Goal: Task Accomplishment & Management: Use online tool/utility

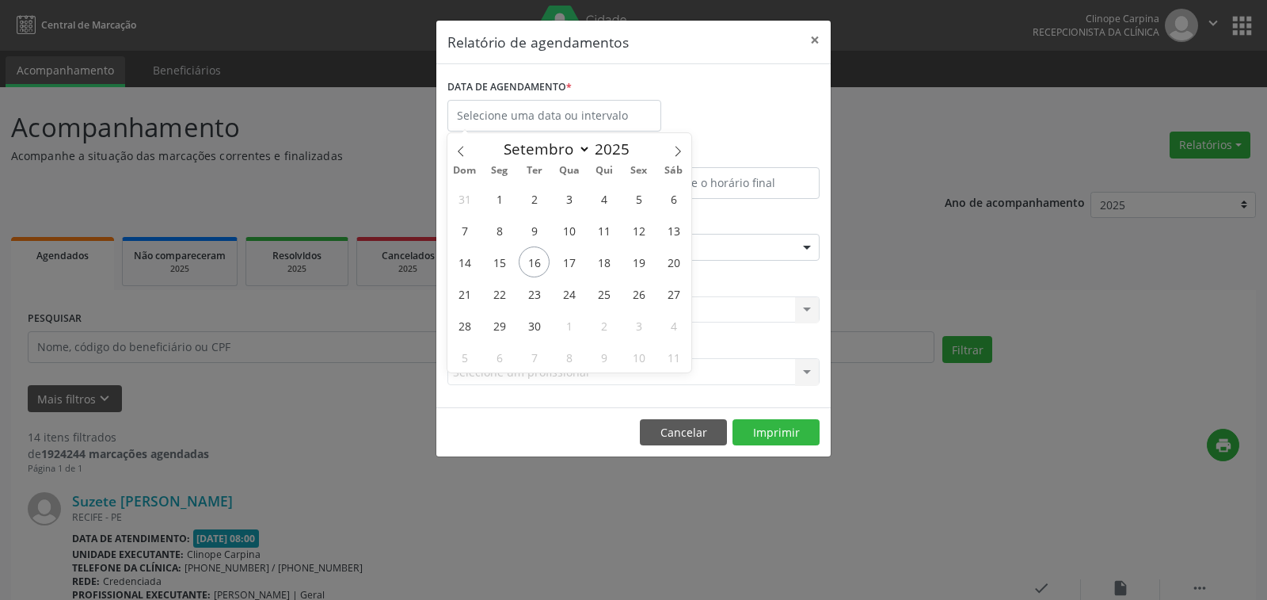
select select "8"
click at [646, 263] on span "19" at bounding box center [638, 261] width 31 height 31
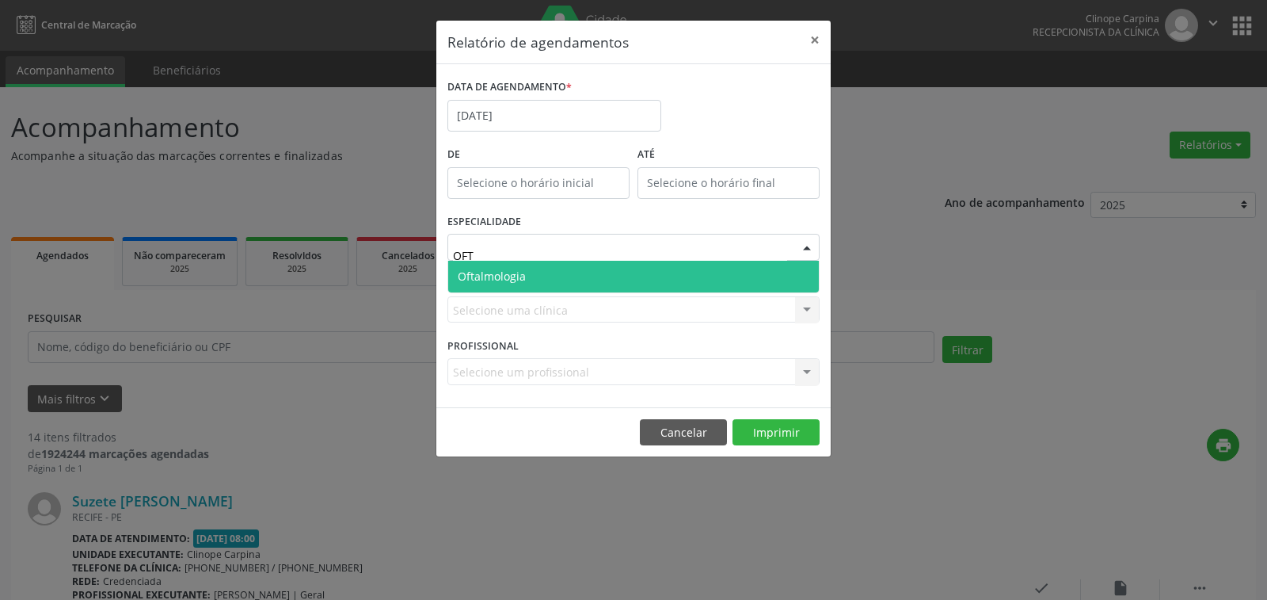
type input "OFTA"
click at [581, 276] on span "Oftalmologia" at bounding box center [633, 277] width 371 height 32
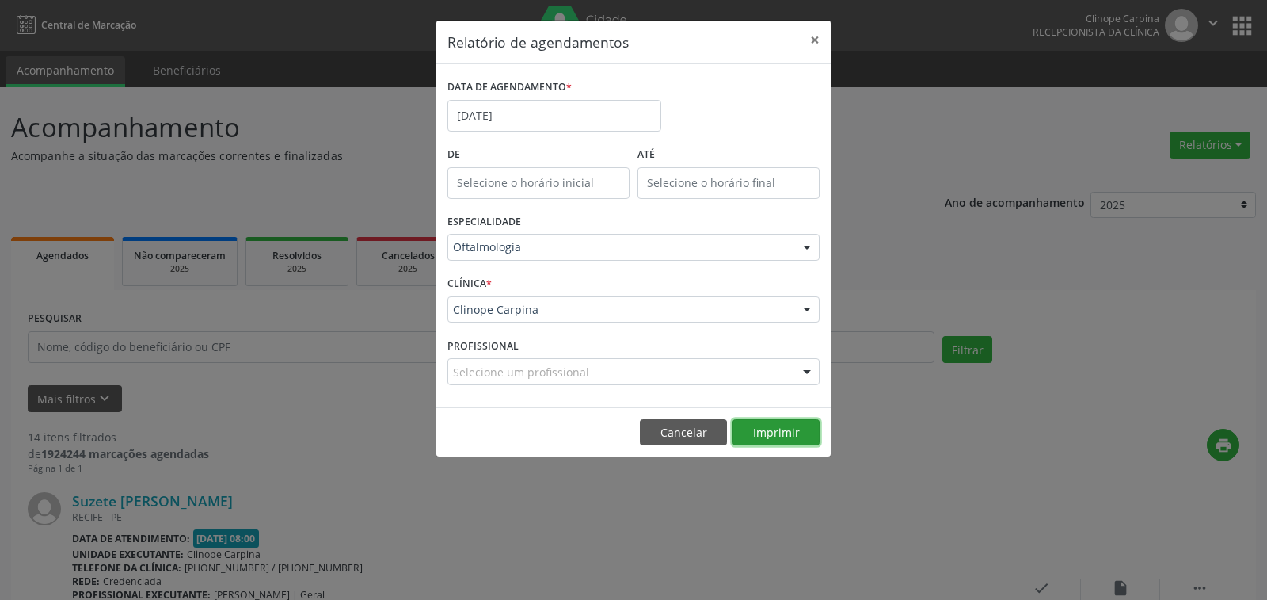
click at [776, 425] on button "Imprimir" at bounding box center [776, 432] width 87 height 27
click at [576, 112] on input "[DATE]" at bounding box center [555, 116] width 214 height 32
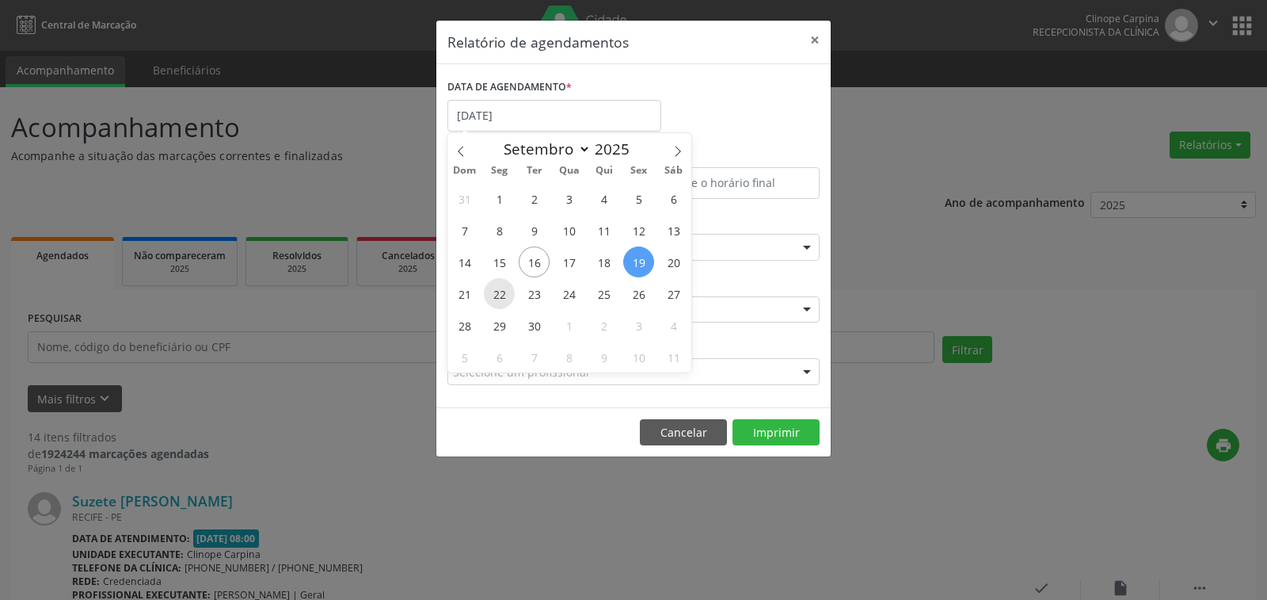
click at [498, 292] on span "22" at bounding box center [499, 293] width 31 height 31
type input "22/09/2025"
click at [498, 292] on span "22" at bounding box center [499, 293] width 31 height 31
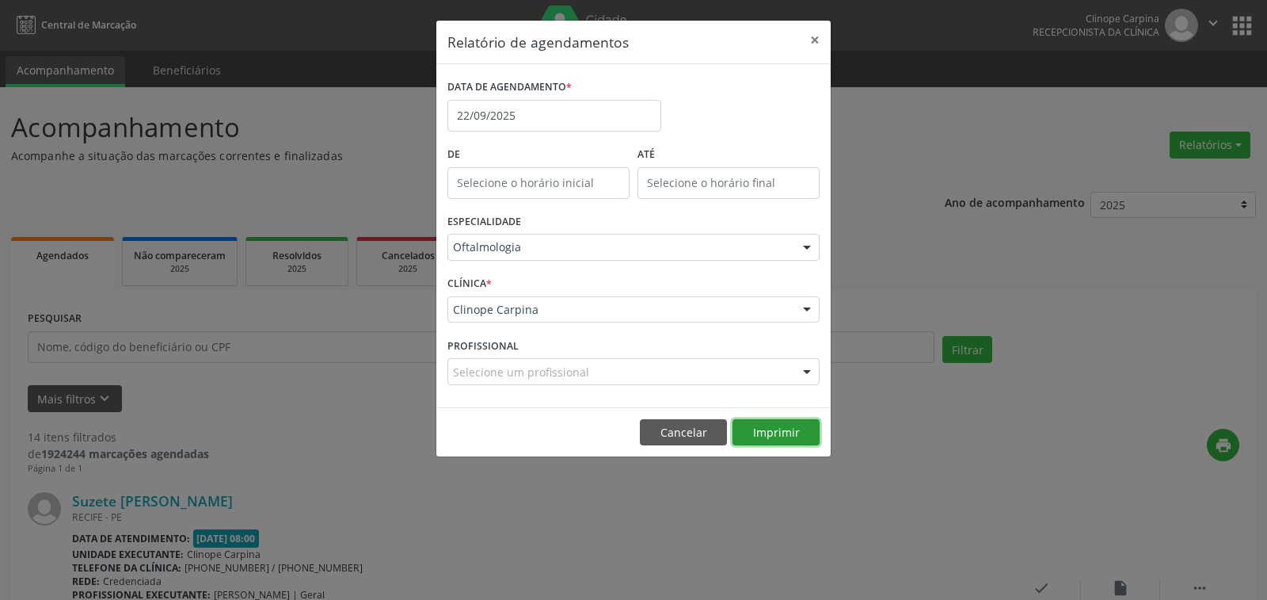
click at [786, 425] on button "Imprimir" at bounding box center [776, 432] width 87 height 27
click at [527, 120] on input "22/09/2025" at bounding box center [555, 116] width 214 height 32
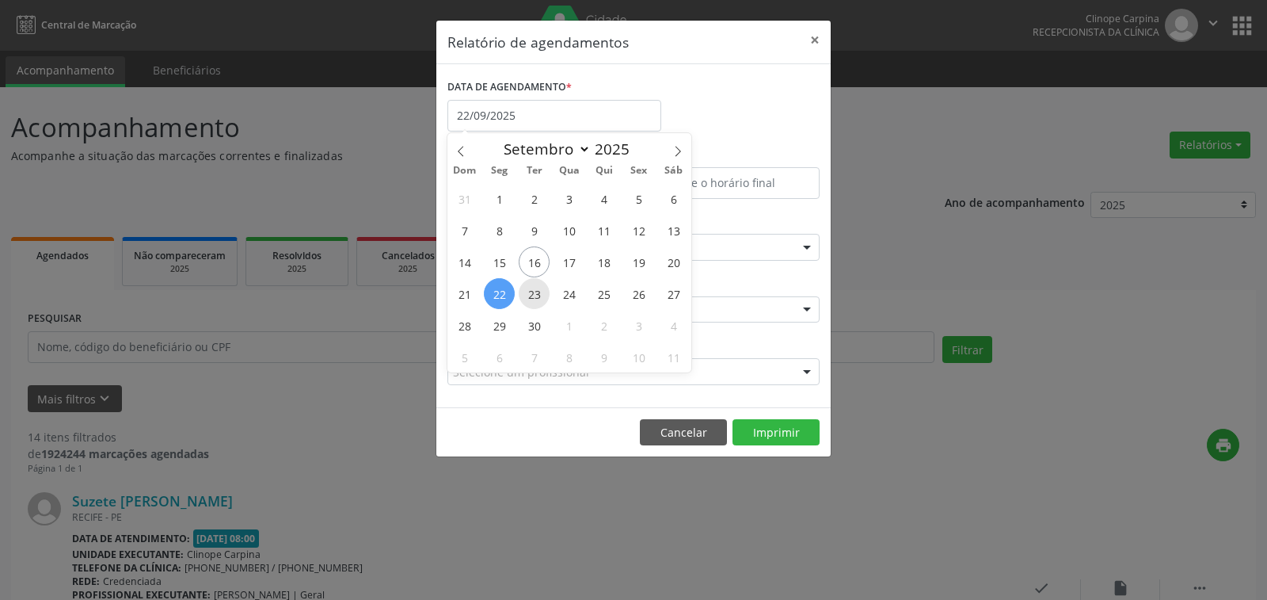
click at [535, 292] on span "23" at bounding box center [534, 293] width 31 height 31
type input "23/09/2025"
click at [535, 292] on span "23" at bounding box center [534, 293] width 31 height 31
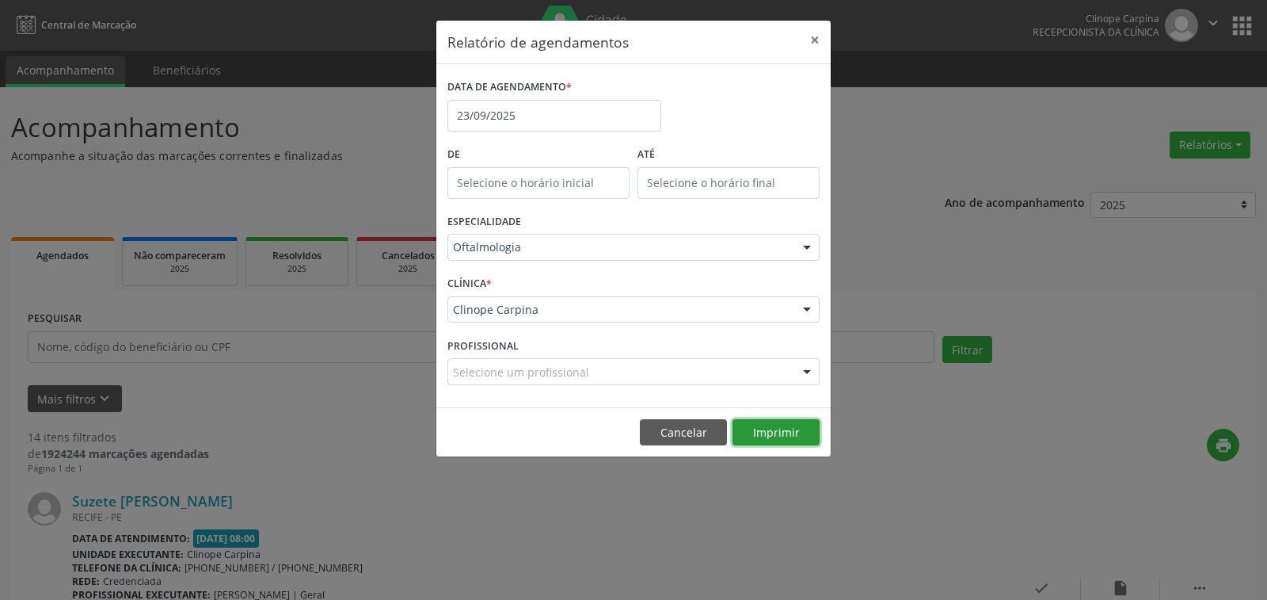
click at [783, 429] on button "Imprimir" at bounding box center [776, 432] width 87 height 27
click at [825, 34] on button "×" at bounding box center [815, 40] width 32 height 39
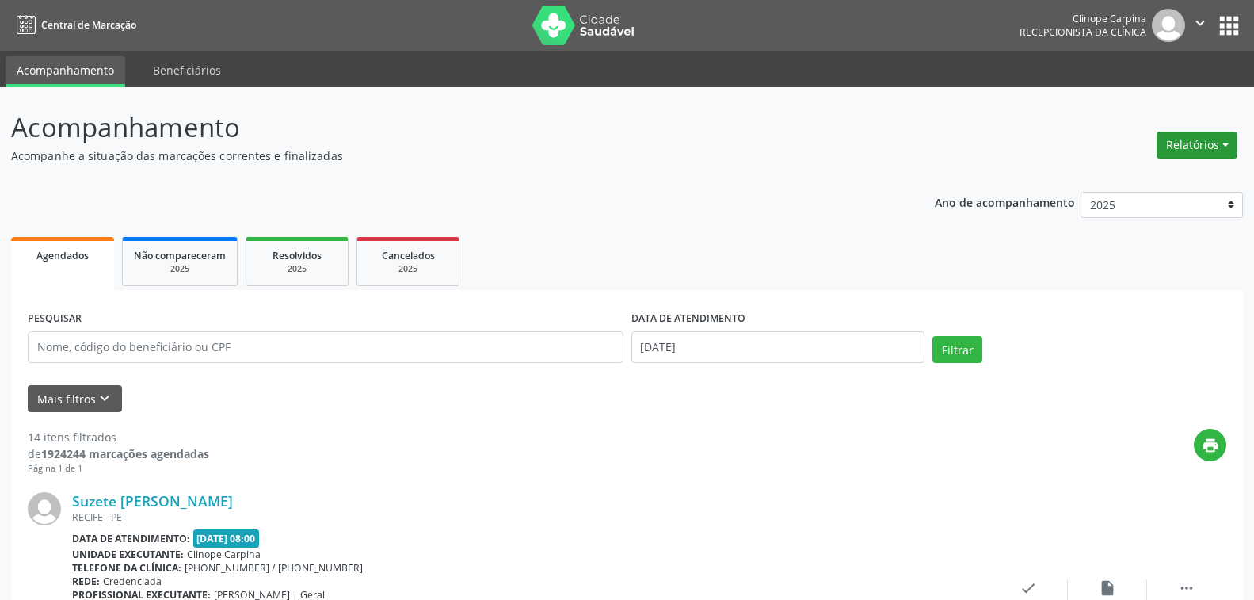
click at [1182, 143] on button "Relatórios" at bounding box center [1197, 144] width 81 height 27
click at [1113, 177] on link "Agendamentos" at bounding box center [1151, 179] width 170 height 22
select select "8"
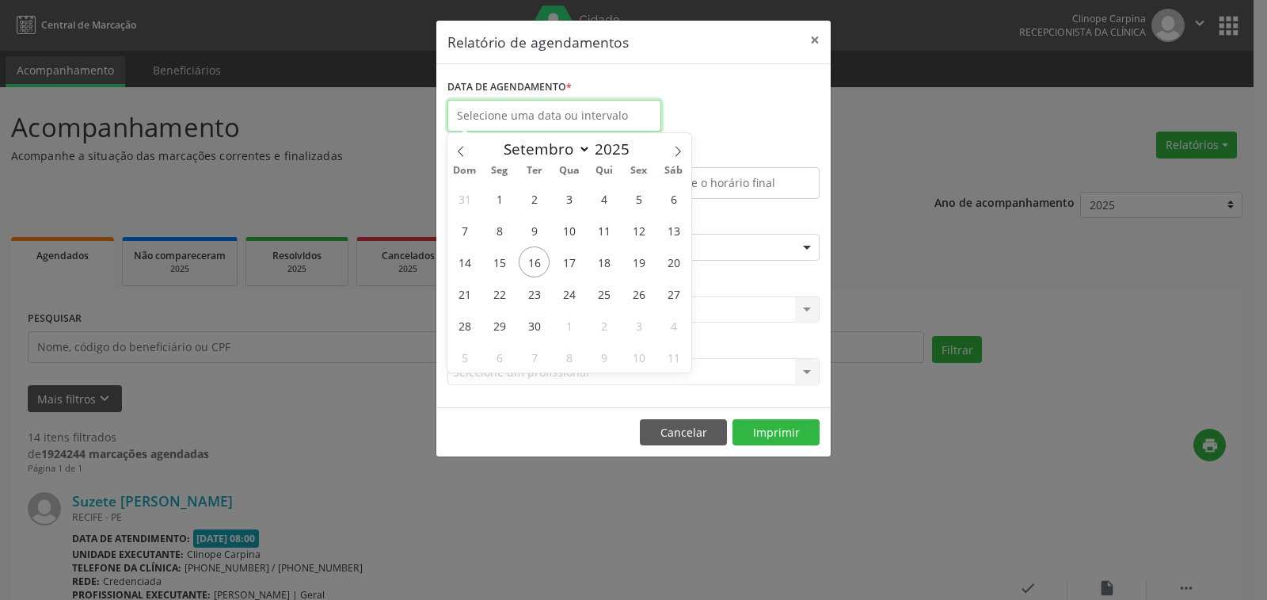
click at [474, 116] on input "text" at bounding box center [555, 116] width 214 height 32
click at [568, 287] on span "24" at bounding box center [569, 293] width 31 height 31
type input "[DATE]"
click at [568, 287] on span "24" at bounding box center [569, 293] width 31 height 31
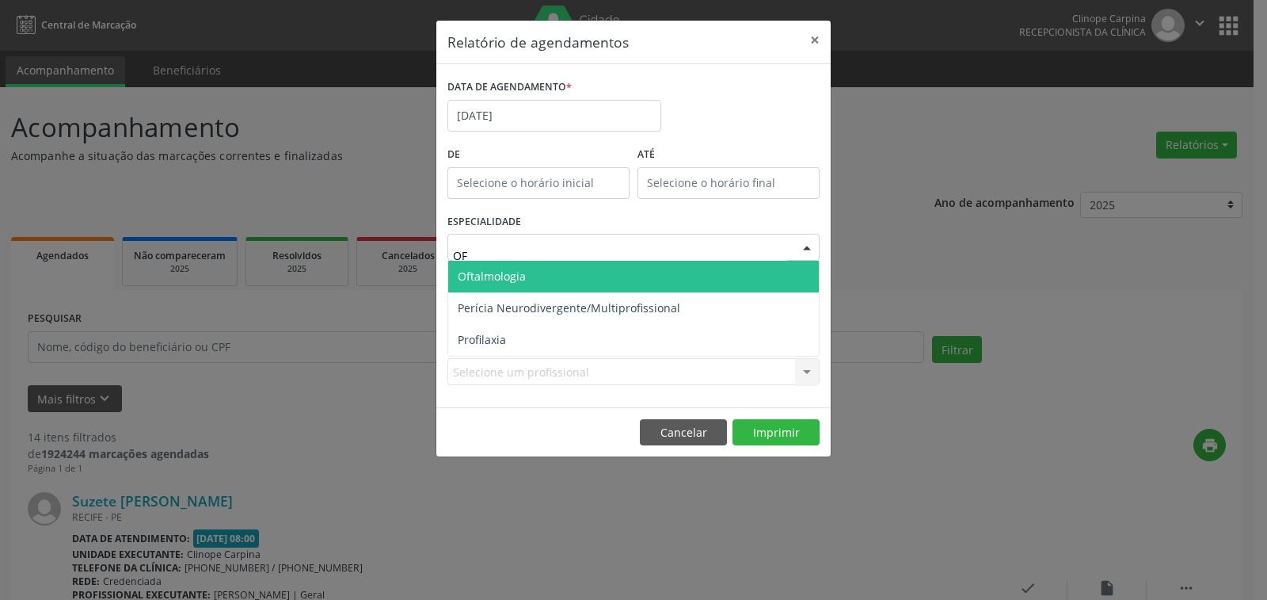
type input "OFT"
click at [562, 280] on span "Oftalmologia" at bounding box center [633, 277] width 371 height 32
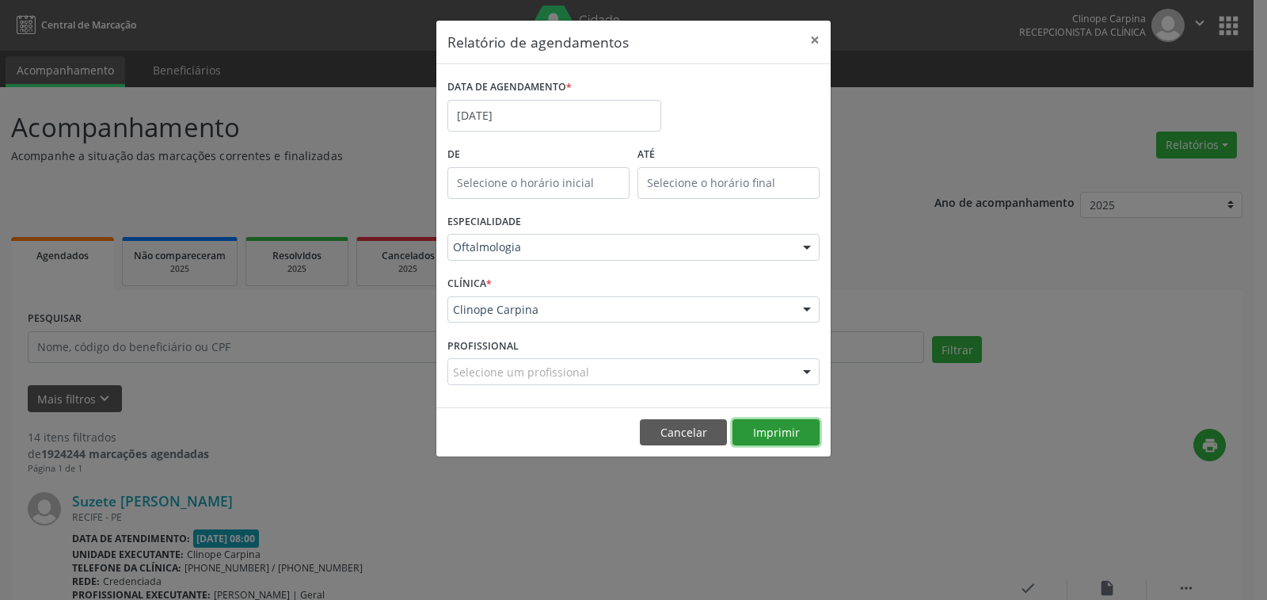
click at [748, 426] on button "Imprimir" at bounding box center [776, 432] width 87 height 27
